Goal: Task Accomplishment & Management: Use online tool/utility

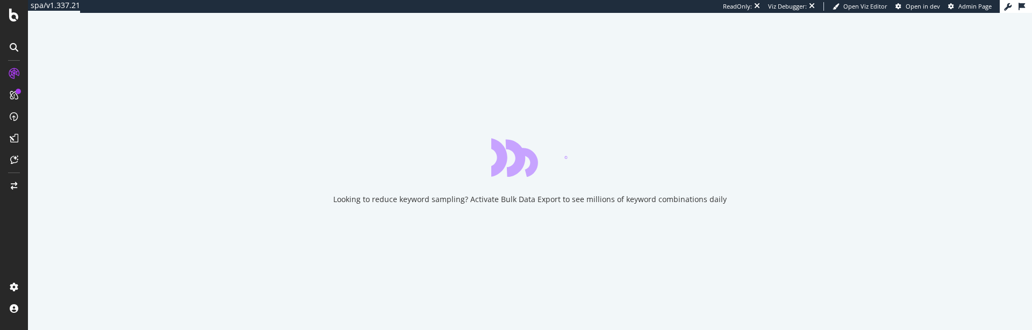
click at [649, 198] on div "Looking to reduce keyword sampling? Activate Bulk Data Export to see millions o…" at bounding box center [530, 171] width 1005 height 317
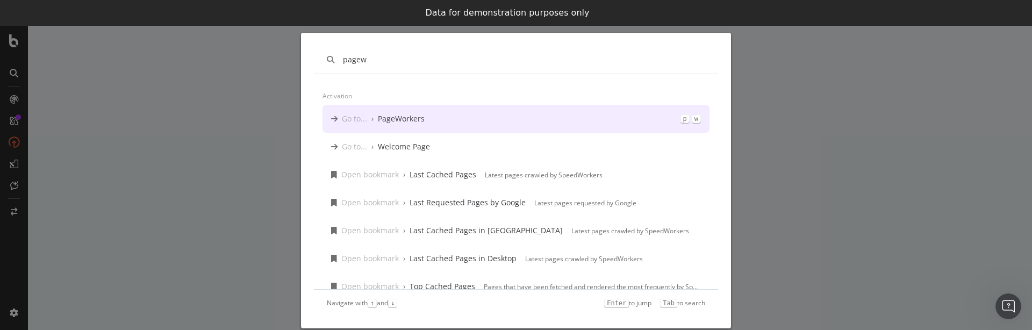
type input "pagew"
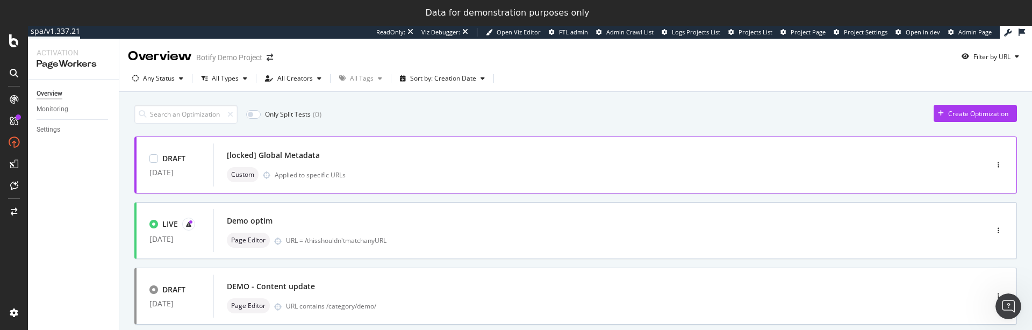
click at [465, 176] on div "Custom Applied to specific URLs" at bounding box center [584, 174] width 715 height 15
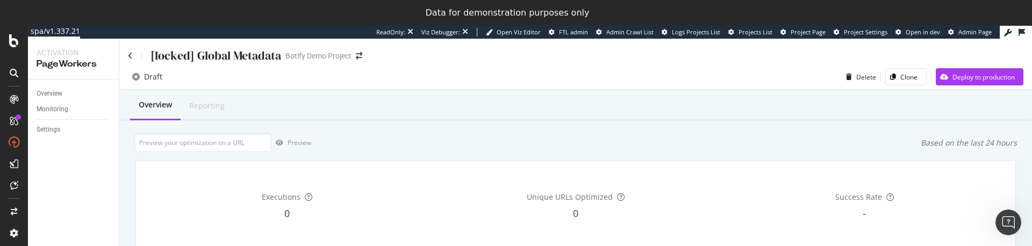
click at [127, 53] on div "[locked] Global Metadata Botify Demo Project" at bounding box center [575, 51] width 913 height 25
click at [128, 54] on icon at bounding box center [130, 56] width 5 height 8
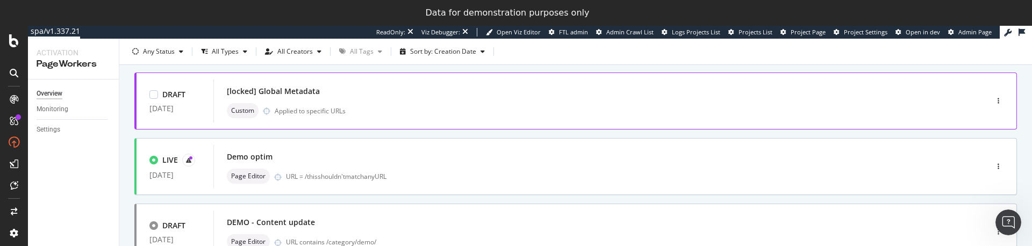
scroll to position [71, 0]
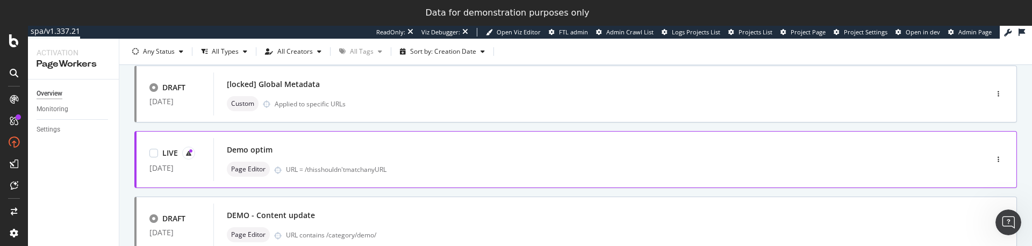
click at [503, 158] on div "Demo optim Page Editor URL = /thisshouldn'tmatchanyURL" at bounding box center [584, 160] width 715 height 34
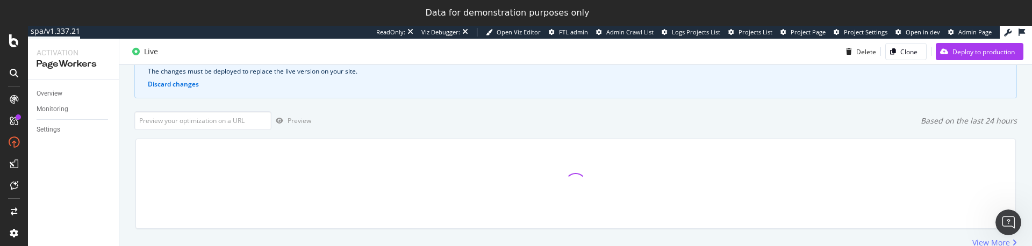
scroll to position [133, 0]
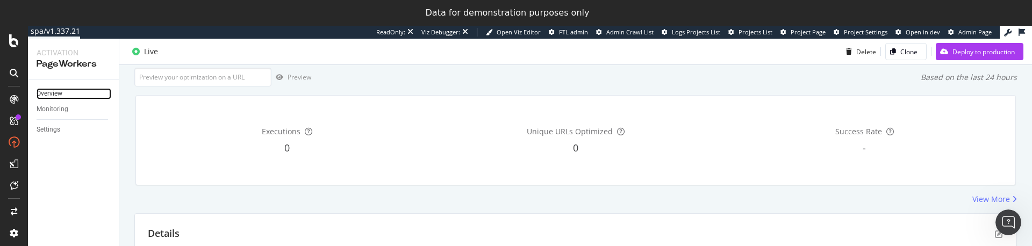
click at [65, 95] on link "Overview" at bounding box center [74, 93] width 75 height 11
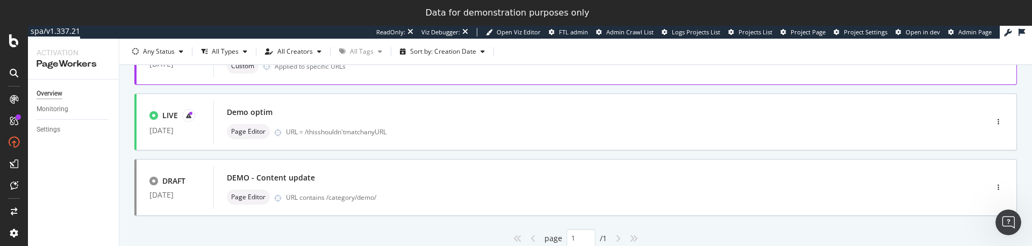
scroll to position [122, 0]
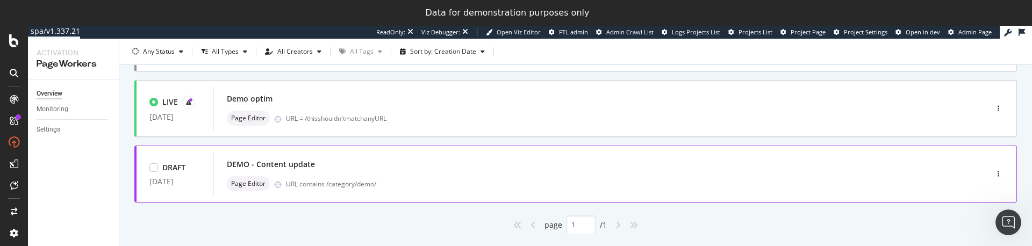
click at [442, 153] on div "DEMO - Content update Page Editor URL contains /category/demo/" at bounding box center [584, 174] width 742 height 43
